Goal: Check status: Check status

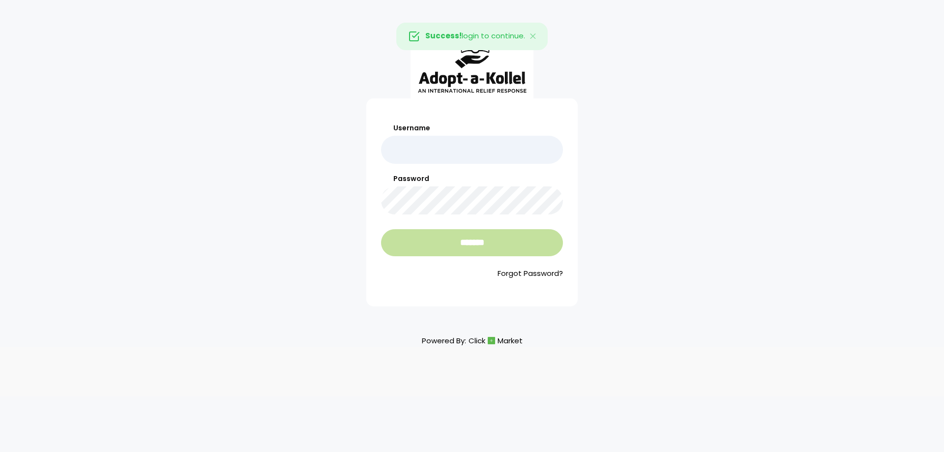
type input "*******"
click at [468, 243] on input "*******" at bounding box center [472, 242] width 182 height 27
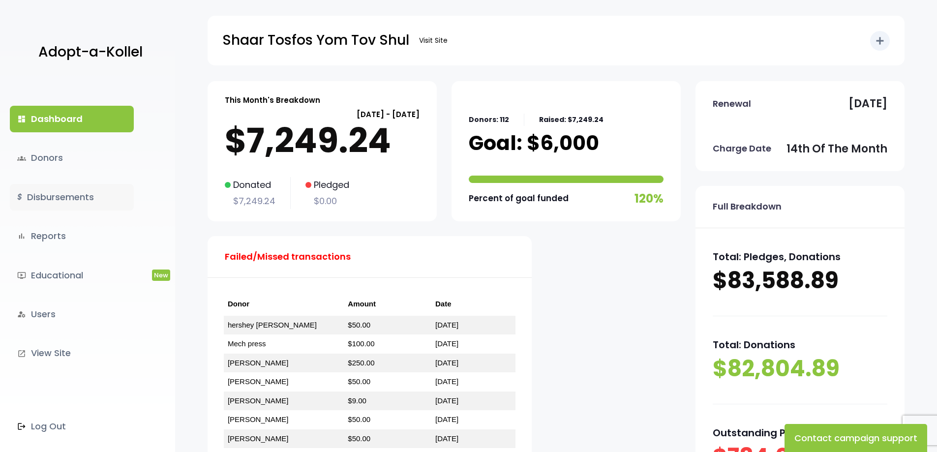
click at [63, 200] on link "$ Disbursements" at bounding box center [72, 197] width 124 height 27
